Goal: Transaction & Acquisition: Purchase product/service

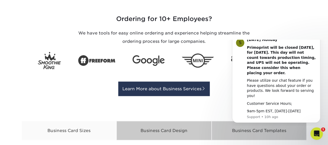
scroll to position [426, 0]
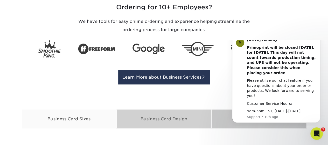
click at [162, 119] on div "Business Card Design" at bounding box center [163, 118] width 95 height 19
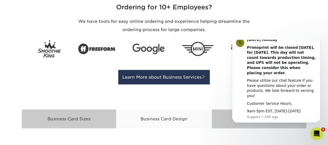
click at [320, 39] on button "Dismiss notification" at bounding box center [318, 35] width 7 height 7
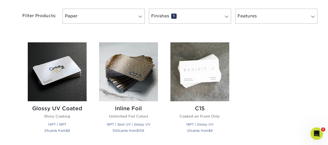
scroll to position [218, 0]
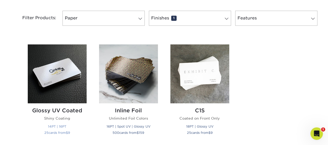
click at [57, 80] on img at bounding box center [57, 73] width 59 height 59
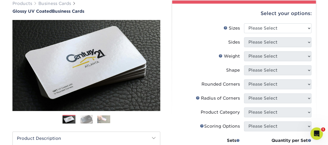
scroll to position [41, 0]
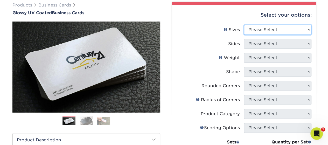
click at [296, 31] on select "Please Select 1.5" x 3.5" - Mini 1.75" x 3.5" - Mini 2" x 2" - Square 2" x 3" -…" at bounding box center [277, 30] width 67 height 10
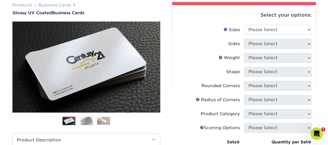
click at [322, 32] on div "Products Business Cards Glossy UV Coated Business Cards Previous Next" at bounding box center [164, 130] width 328 height 277
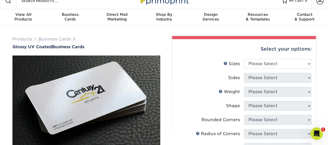
scroll to position [0, 0]
